Goal: Task Accomplishment & Management: Manage account settings

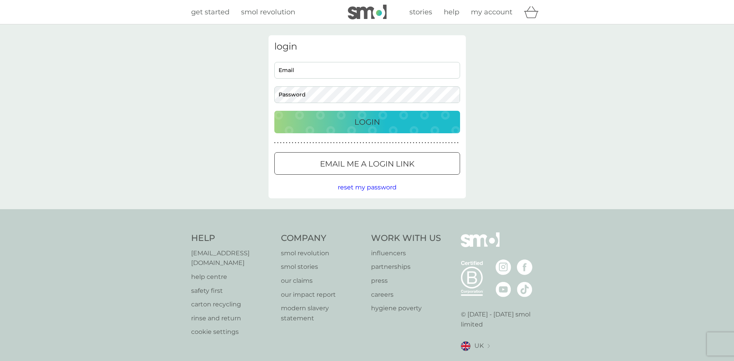
click at [406, 77] on input "Email" at bounding box center [367, 70] width 186 height 17
type input "[PERSON_NAME][EMAIL_ADDRESS][DOMAIN_NAME]"
click at [274, 111] on button "Login" at bounding box center [367, 122] width 186 height 22
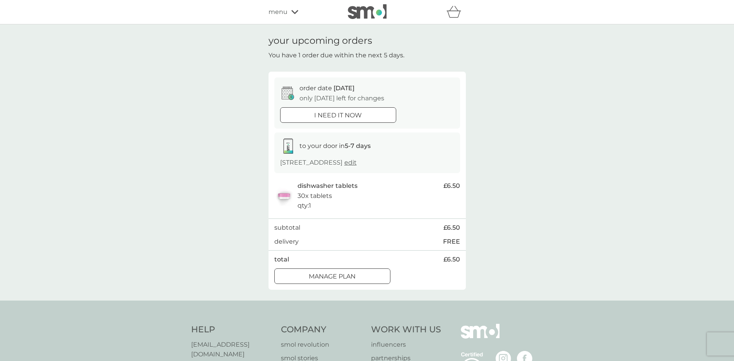
click at [328, 280] on div at bounding box center [332, 276] width 28 height 8
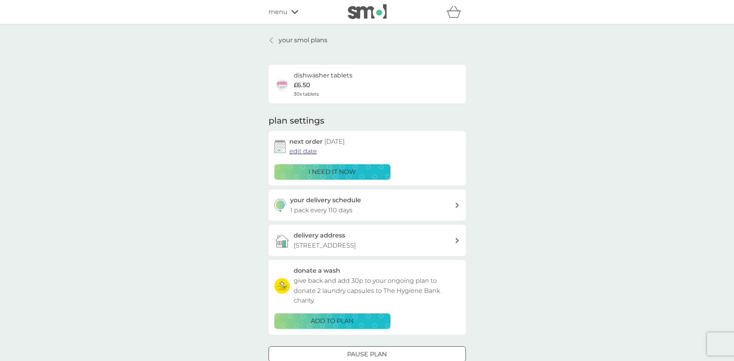
click at [303, 152] on span "edit date" at bounding box center [302, 150] width 27 height 7
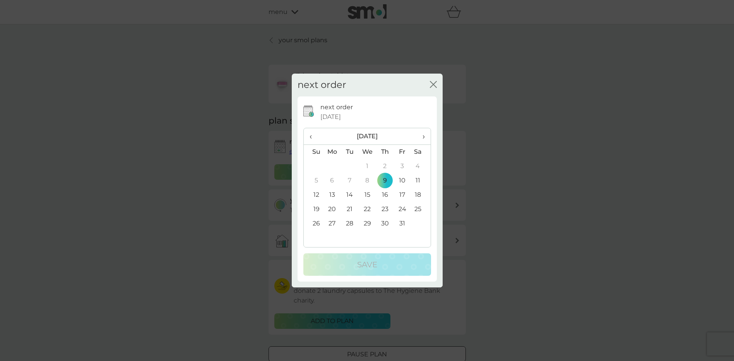
click at [313, 225] on td "26" at bounding box center [314, 223] width 20 height 14
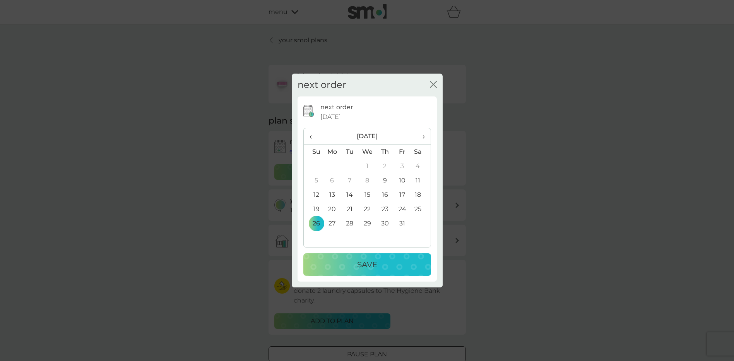
click at [335, 263] on div "Save" at bounding box center [367, 264] width 112 height 12
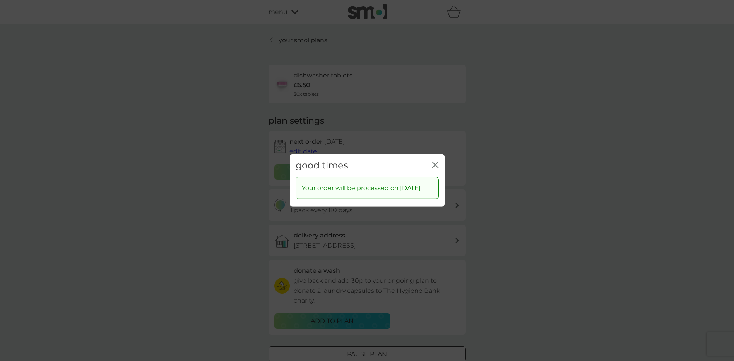
click at [434, 161] on icon "close" at bounding box center [435, 164] width 7 height 7
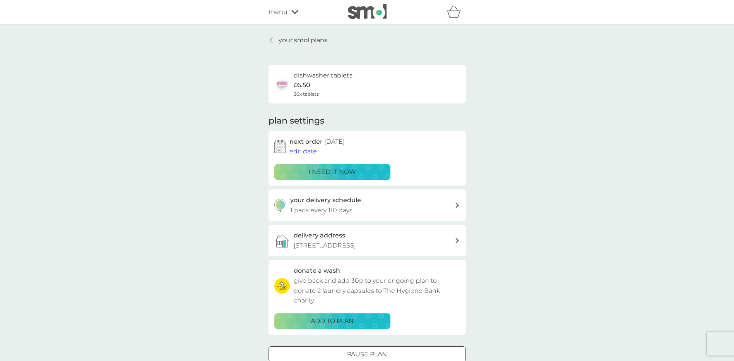
click at [306, 84] on p "£6.50" at bounding box center [302, 85] width 17 height 10
click at [285, 83] on img at bounding box center [281, 83] width 15 height 15
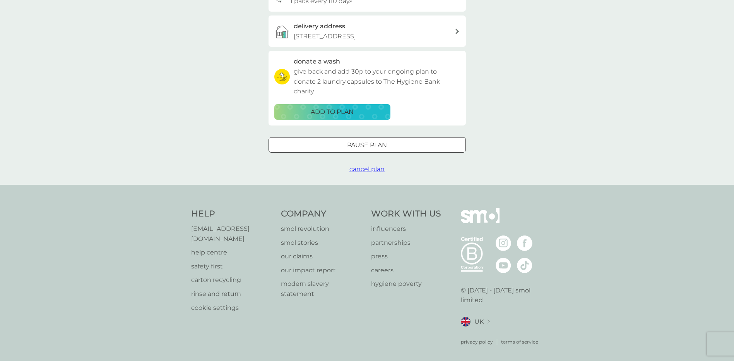
scroll to position [217, 0]
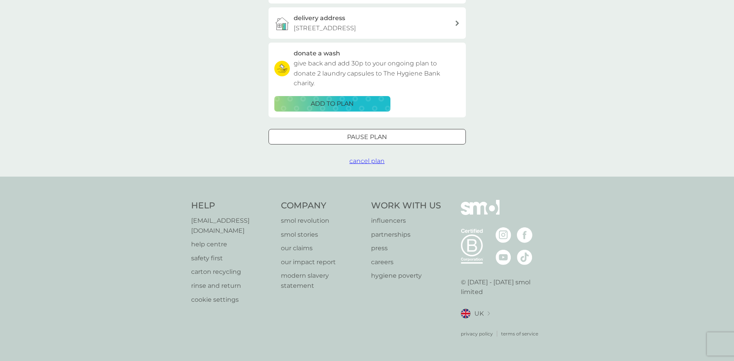
click at [298, 253] on p "our claims" at bounding box center [322, 248] width 82 height 10
